Goal: Information Seeking & Learning: Learn about a topic

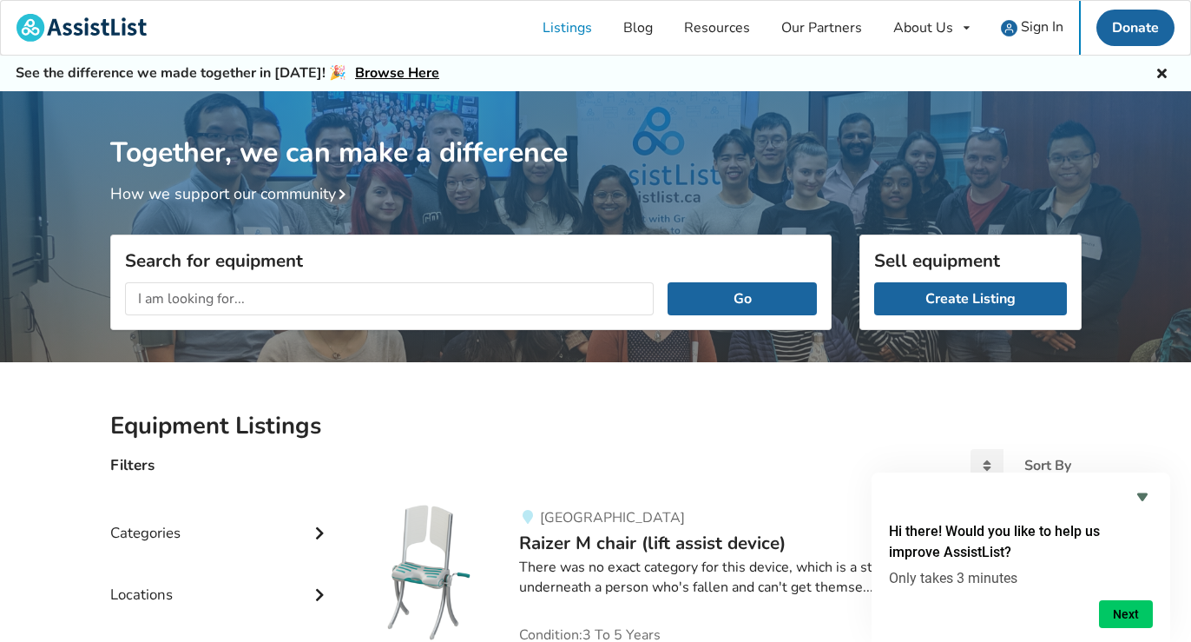
click at [192, 298] on input "text" at bounding box center [390, 298] width 530 height 33
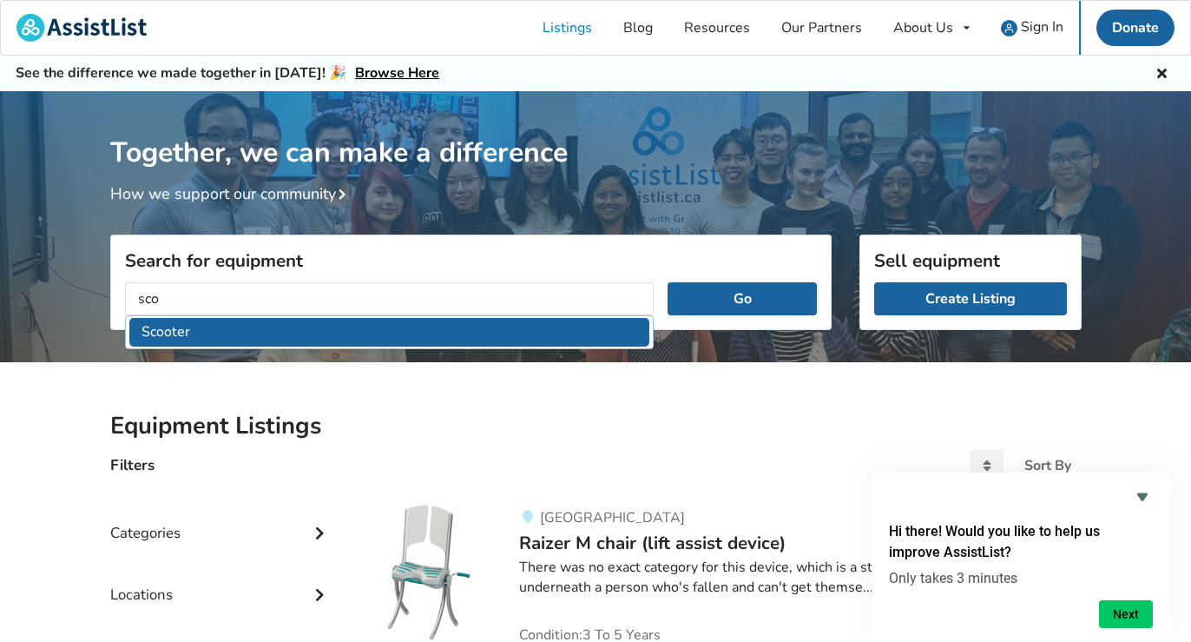
click at [148, 327] on li "Scooter" at bounding box center [389, 332] width 521 height 29
type input "Scooter"
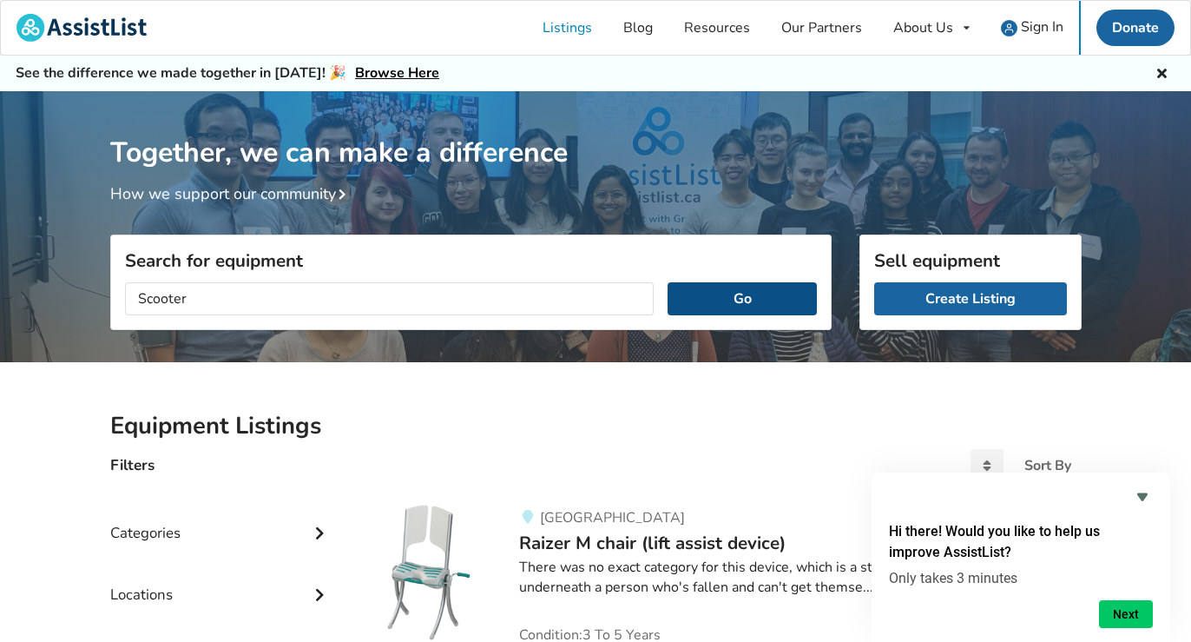
click at [722, 301] on button "Go" at bounding box center [742, 298] width 148 height 33
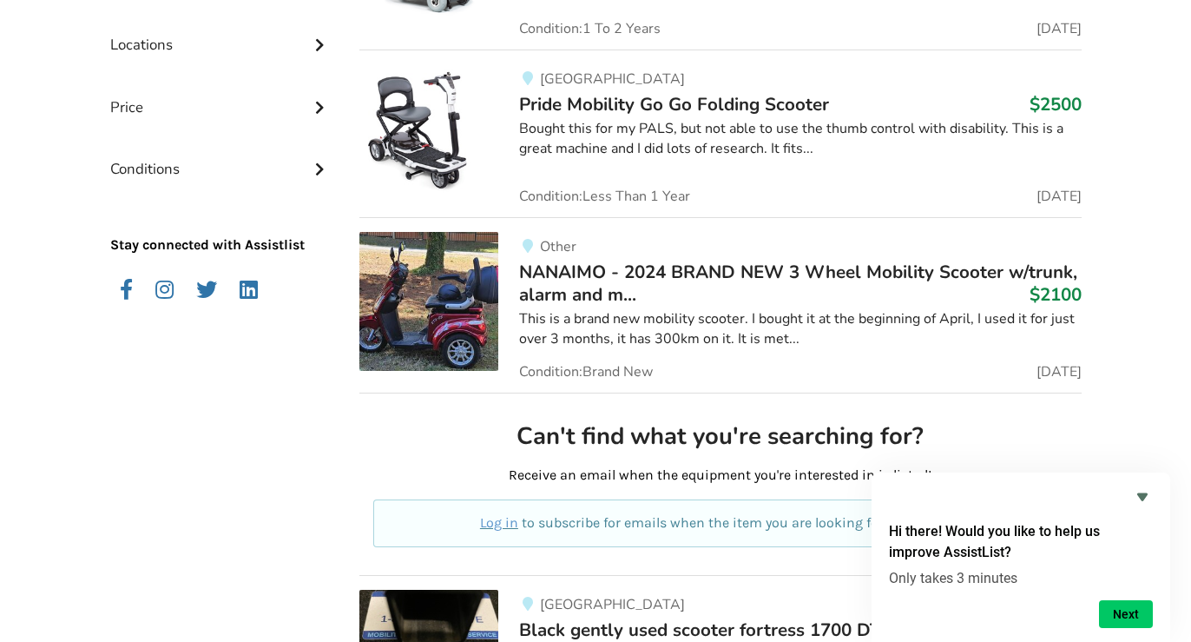
scroll to position [580, 0]
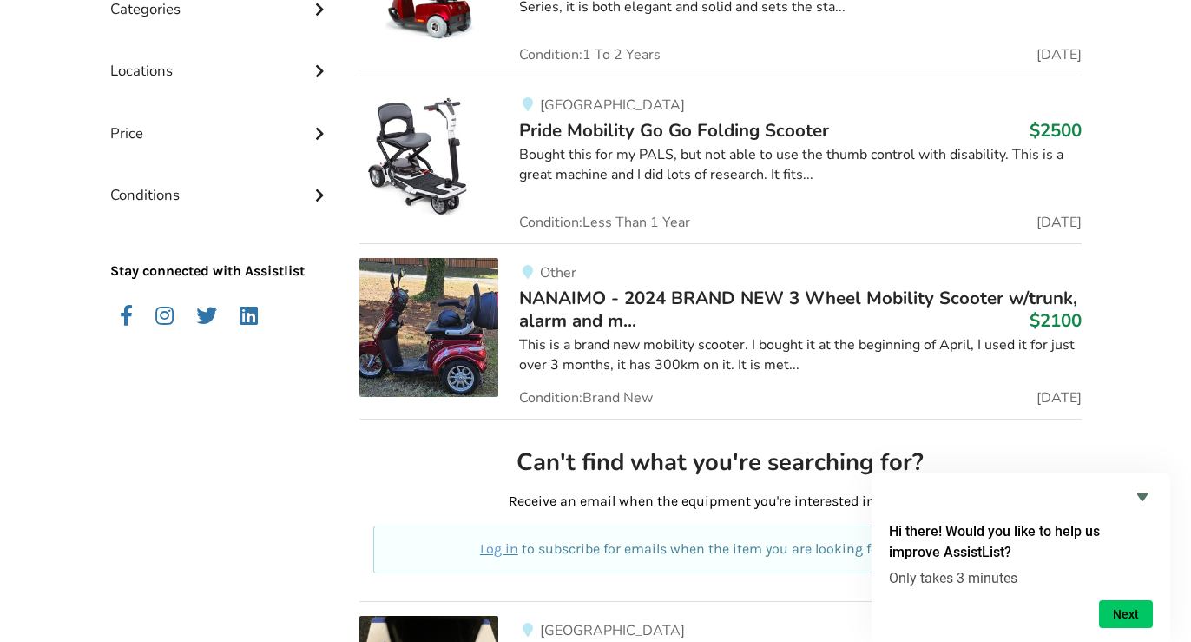
click at [685, 128] on span "Pride Mobility Go Go Folding Scooter" at bounding box center [674, 130] width 310 height 24
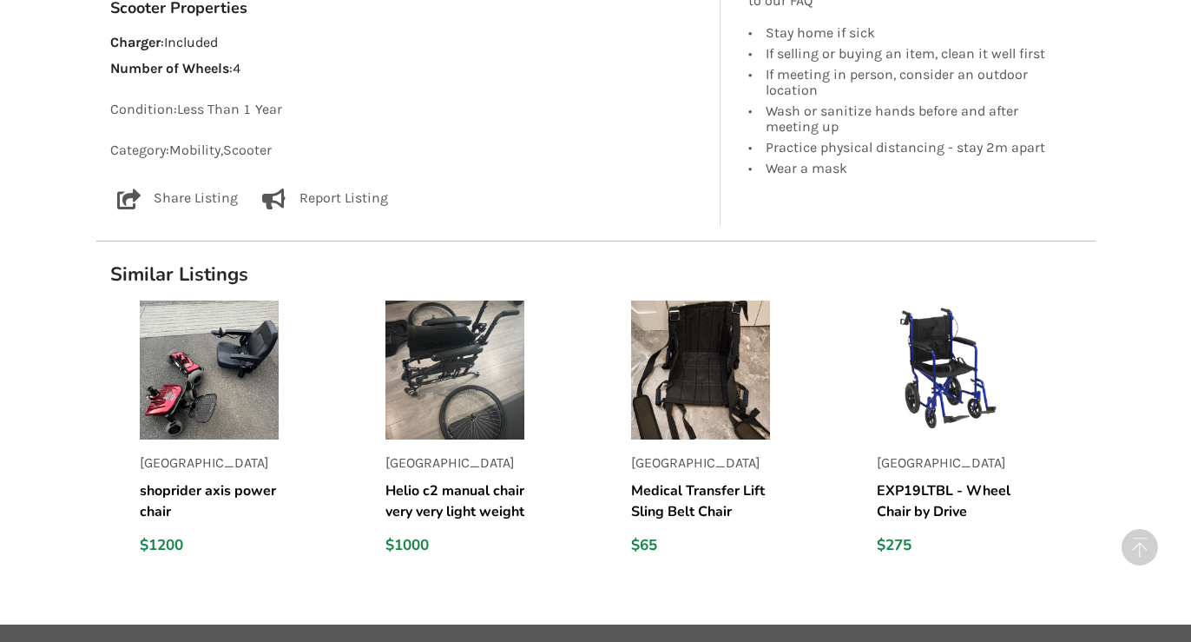
scroll to position [1218, 0]
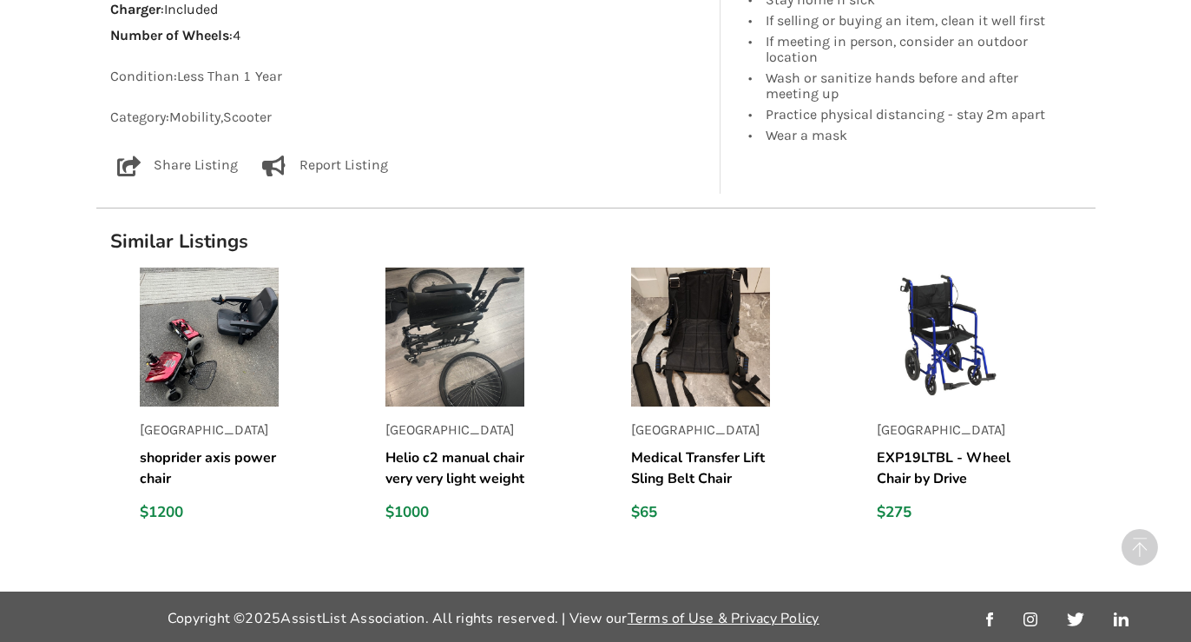
click at [192, 379] on img at bounding box center [209, 336] width 139 height 139
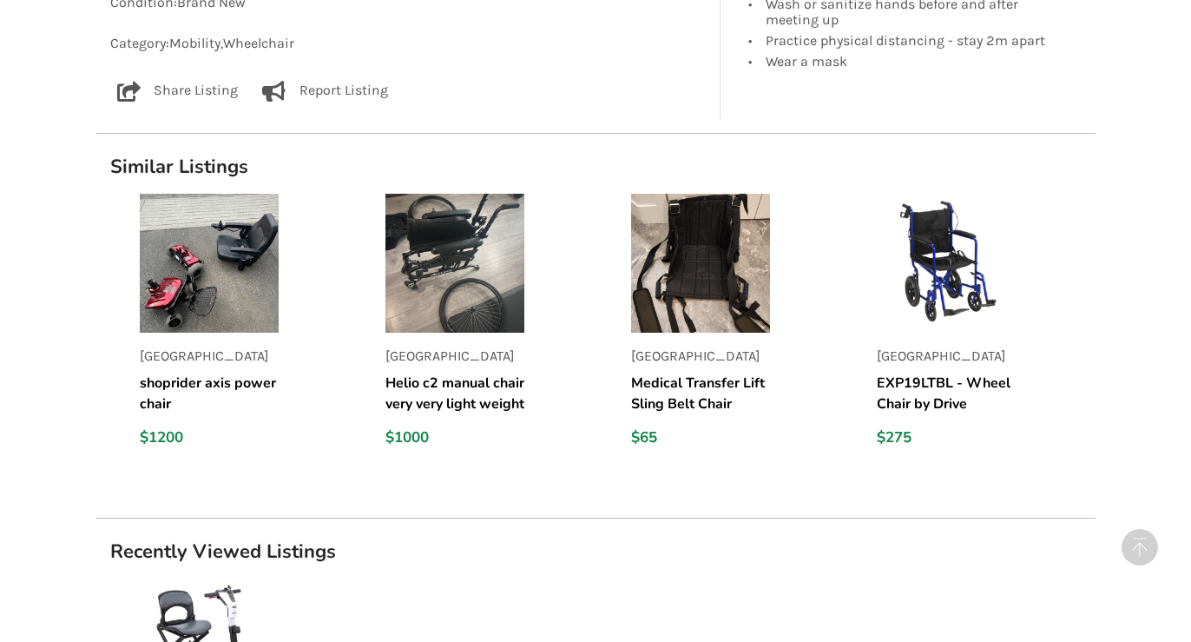
scroll to position [1720, 0]
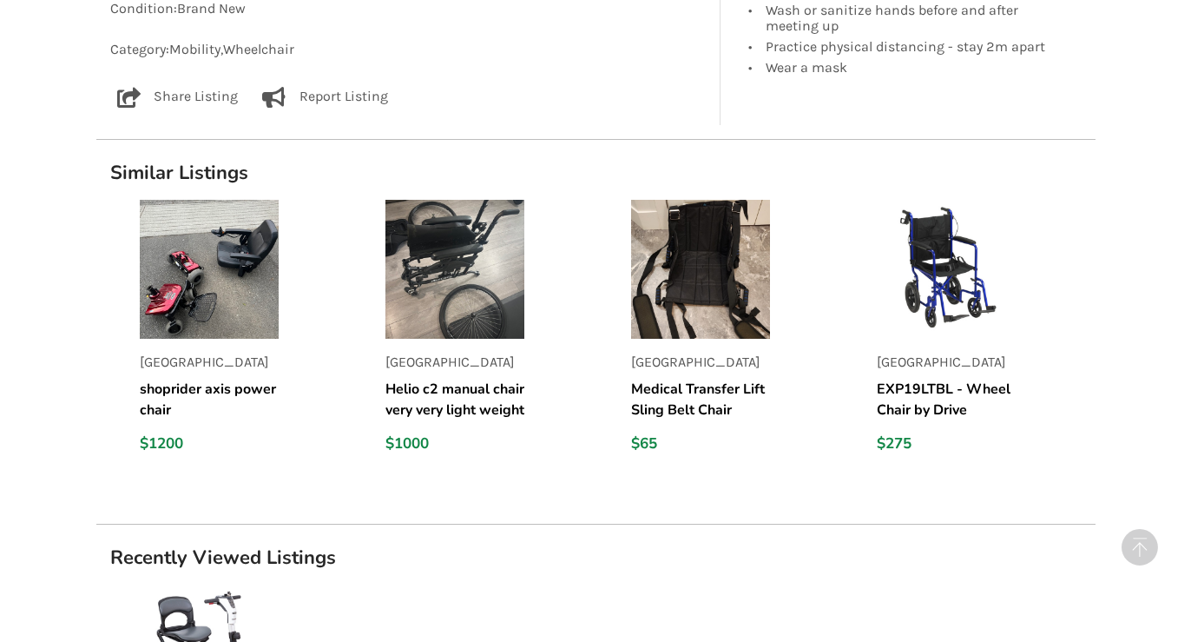
click at [451, 400] on h5 "Helio c2 manual chair very very light weight" at bounding box center [455, 400] width 139 height 42
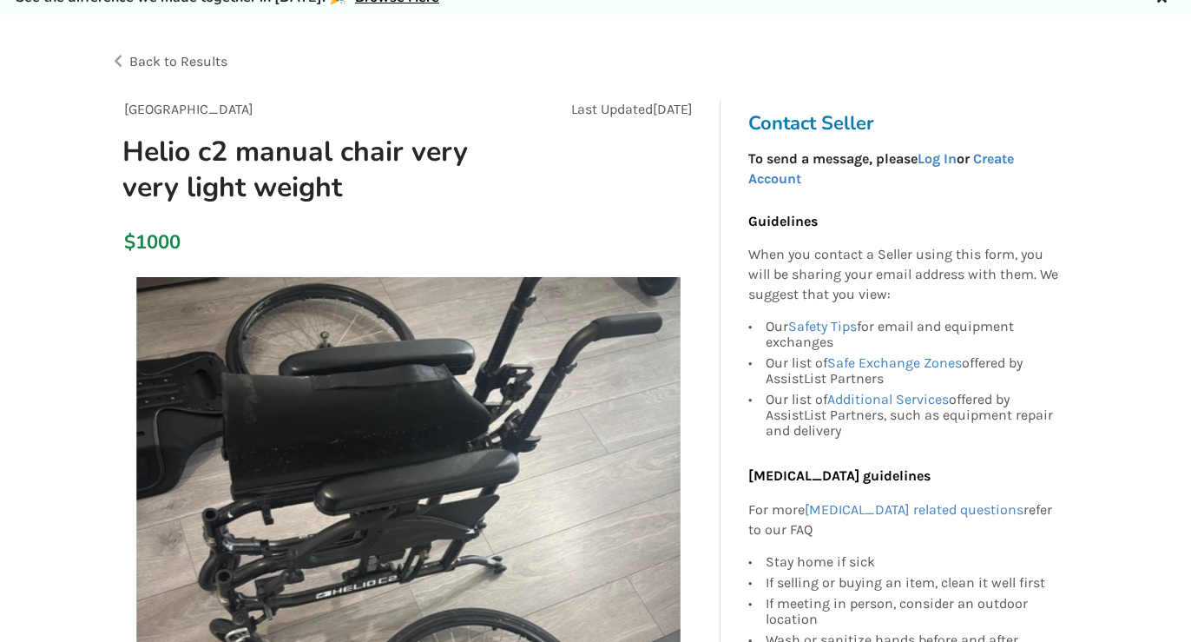
scroll to position [122, 0]
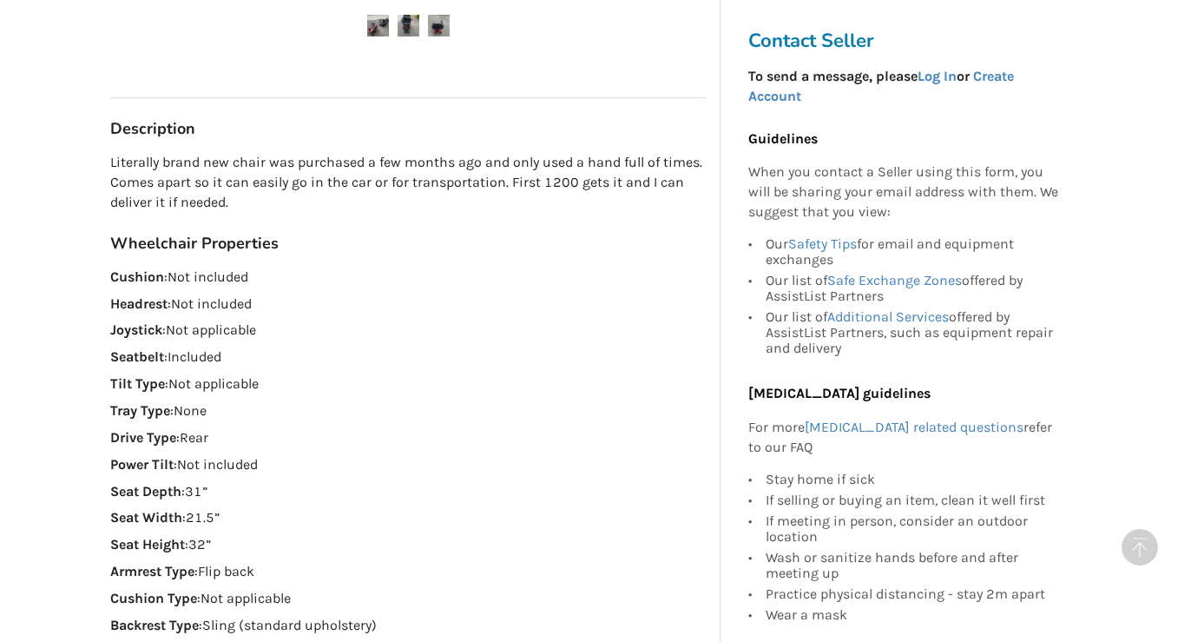
scroll to position [803, 0]
